Goal: Task Accomplishment & Management: Use online tool/utility

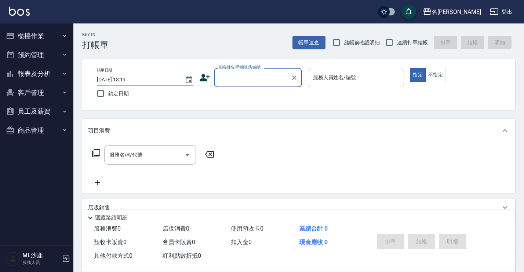
drag, startPoint x: 0, startPoint y: 0, endPoint x: 238, endPoint y: 40, distance: 241.2
click at [238, 40] on div "Key In 打帳單 帳單速查 結帳前確認明細 連續打單結帳 掛單 結帳 明細" at bounding box center [294, 36] width 442 height 27
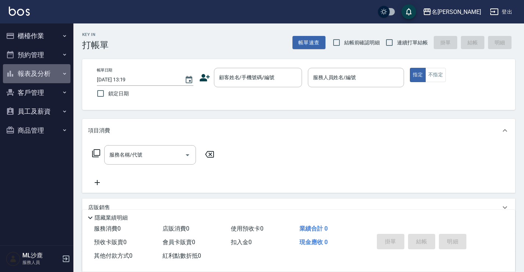
click at [48, 68] on button "報表及分析" at bounding box center [37, 73] width 68 height 19
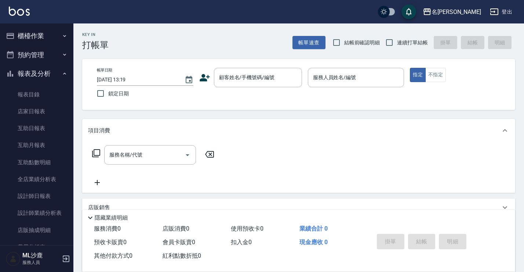
click at [48, 39] on button "櫃檯作業" at bounding box center [37, 35] width 68 height 19
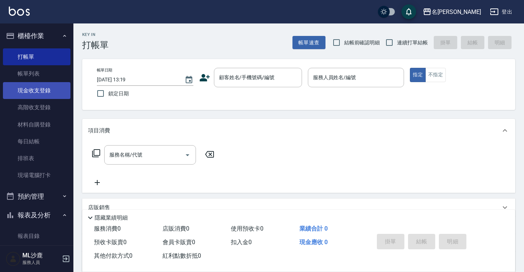
click at [45, 87] on link "現金收支登錄" at bounding box center [37, 90] width 68 height 17
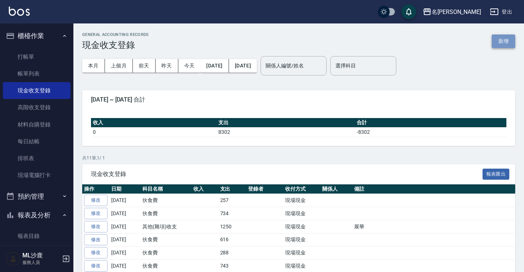
click at [500, 36] on button "新增" at bounding box center [503, 41] width 23 height 14
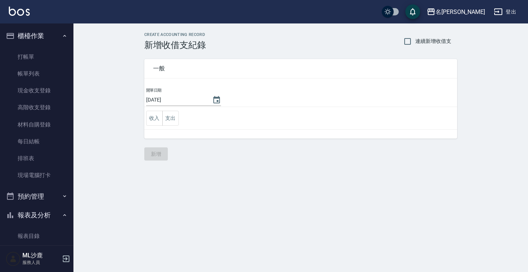
click at [418, 35] on label "連續新增收借支" at bounding box center [425, 41] width 51 height 15
click at [415, 35] on input "連續新增收借支" at bounding box center [407, 41] width 15 height 15
checkbox input "true"
click at [216, 99] on icon "Choose date, selected date is 2025-10-08" at bounding box center [216, 100] width 9 height 9
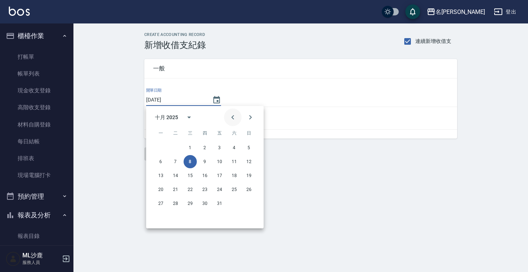
click at [232, 114] on icon "Previous month" at bounding box center [232, 117] width 9 height 9
click at [176, 205] on button "30" at bounding box center [175, 203] width 13 height 13
type input "[DATE]"
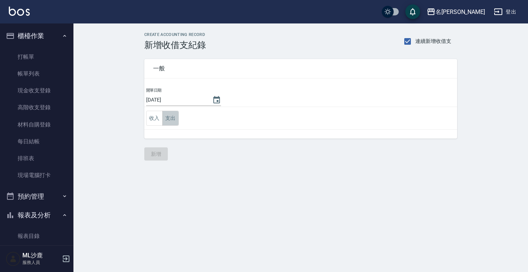
click at [169, 117] on button "支出" at bounding box center [170, 118] width 17 height 15
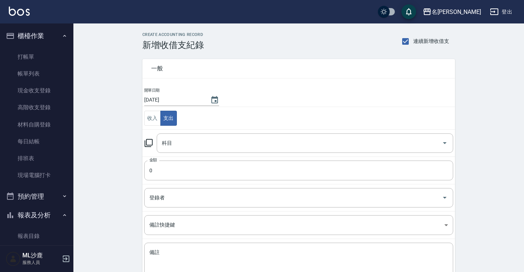
click at [185, 156] on td "科目 科目" at bounding box center [298, 143] width 313 height 27
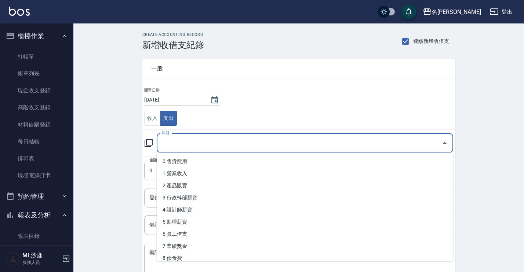
click at [189, 143] on input "科目" at bounding box center [299, 143] width 279 height 13
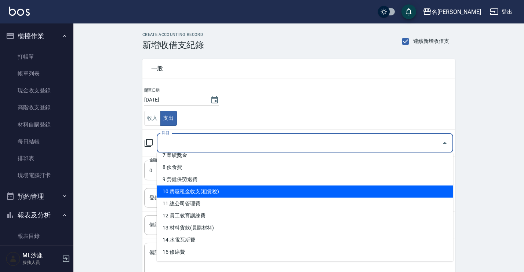
click at [213, 188] on li "10 房屋租金收支(租賃稅)" at bounding box center [305, 192] width 297 height 12
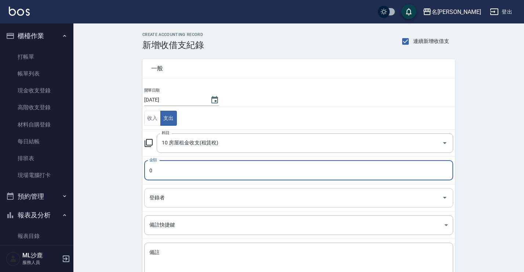
type input "10 房屋租金收支(租賃稅)"
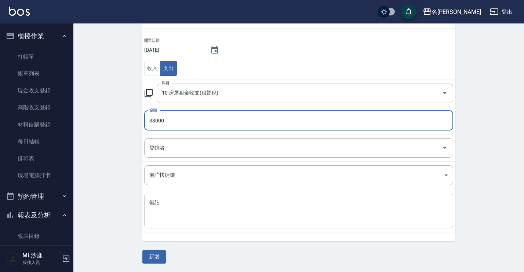
scroll to position [50, 0]
type input "33000"
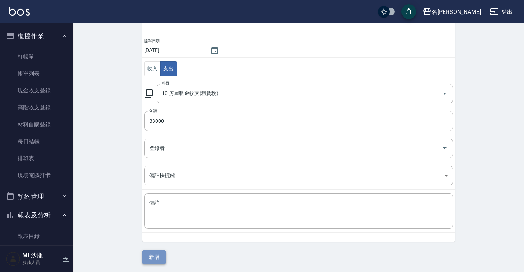
click at [162, 258] on button "新增" at bounding box center [153, 258] width 23 height 14
